Goal: Task Accomplishment & Management: Manage account settings

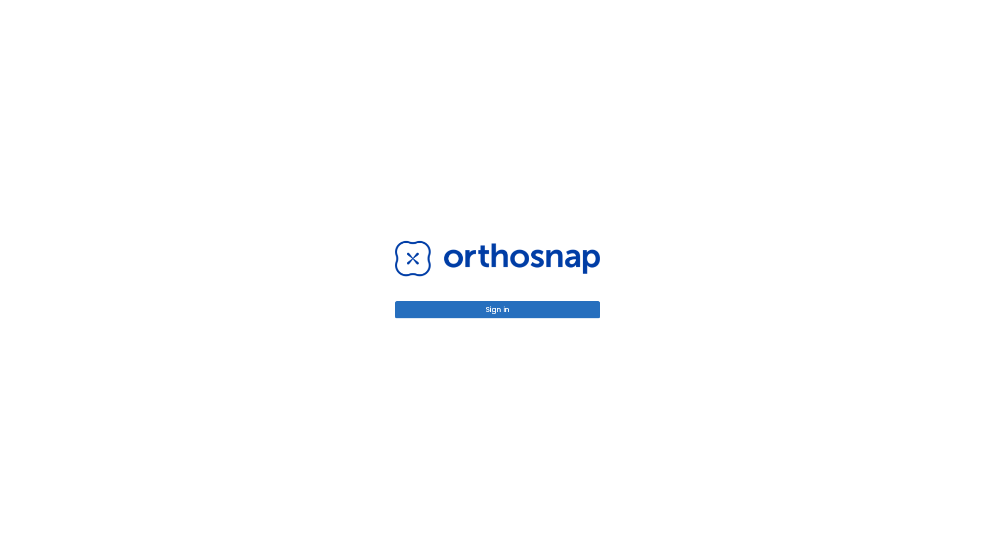
click at [497, 310] on button "Sign in" at bounding box center [497, 310] width 205 height 17
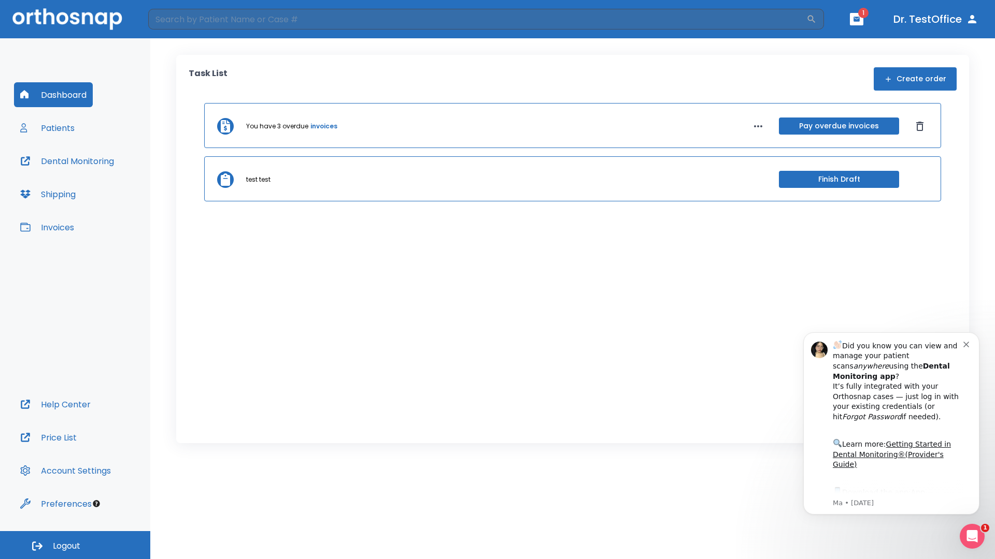
click at [75, 546] on span "Logout" at bounding box center [66, 546] width 27 height 11
